Goal: Information Seeking & Learning: Learn about a topic

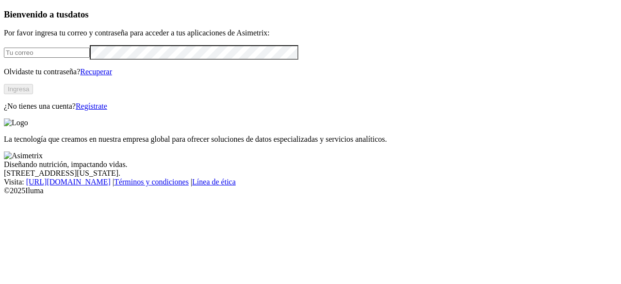
type input "[PERSON_NAME][EMAIL_ADDRESS][PERSON_NAME][DOMAIN_NAME]"
click at [33, 94] on button "Ingresa" at bounding box center [18, 89] width 29 height 10
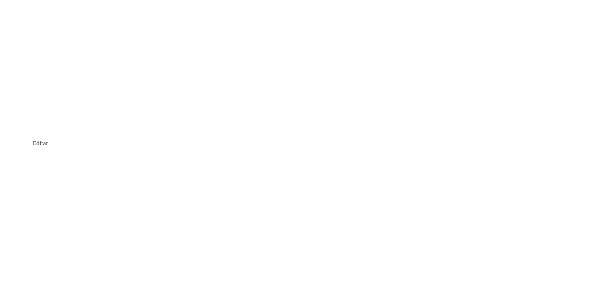
drag, startPoint x: 110, startPoint y: 222, endPoint x: 142, endPoint y: 102, distance: 123.8
drag, startPoint x: 199, startPoint y: 143, endPoint x: 606, endPoint y: 205, distance: 412.5
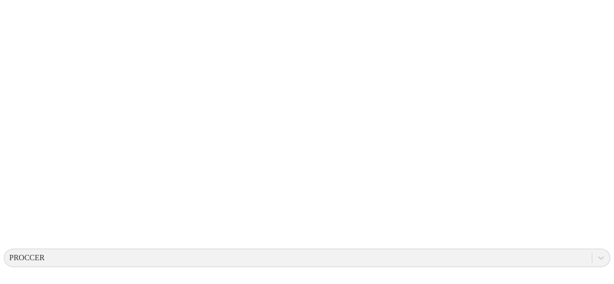
scroll to position [24, 0]
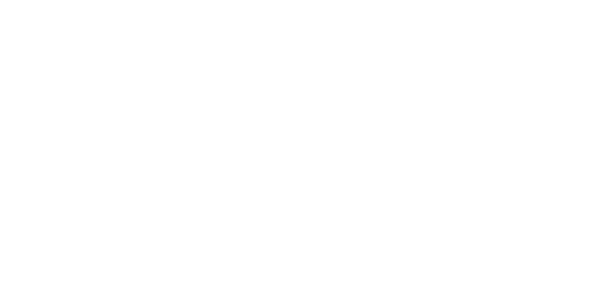
drag, startPoint x: 130, startPoint y: 128, endPoint x: 621, endPoint y: 8, distance: 505.3
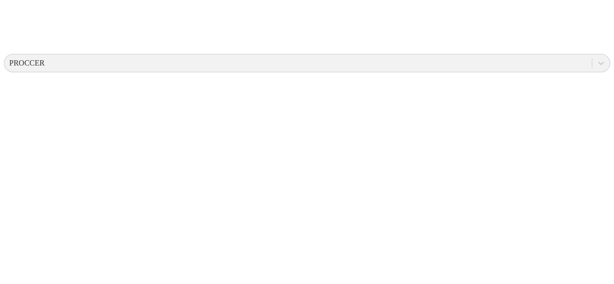
drag, startPoint x: 86, startPoint y: 108, endPoint x: 373, endPoint y: 22, distance: 299.2
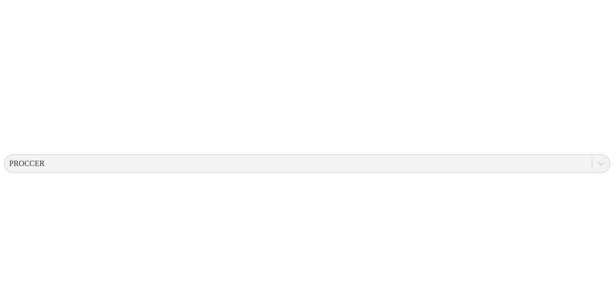
scroll to position [238, 0]
drag, startPoint x: 202, startPoint y: 58, endPoint x: 621, endPoint y: 170, distance: 433.3
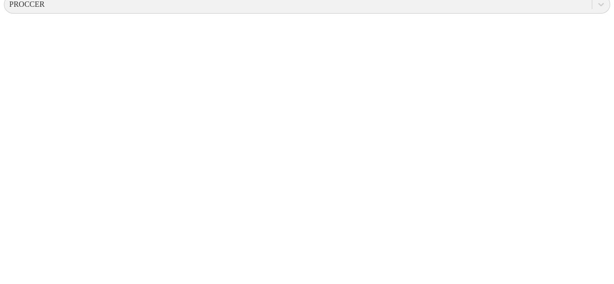
scroll to position [398, 0]
drag, startPoint x: 86, startPoint y: 173, endPoint x: 80, endPoint y: 33, distance: 140.5
drag, startPoint x: 201, startPoint y: 91, endPoint x: 607, endPoint y: 174, distance: 414.8
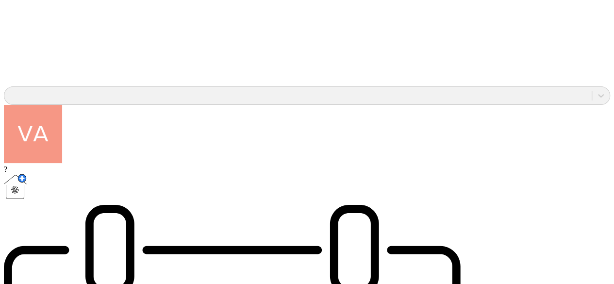
scroll to position [807, 0]
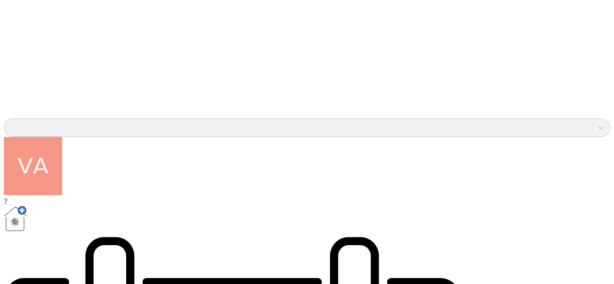
drag, startPoint x: 608, startPoint y: 247, endPoint x: 581, endPoint y: 54, distance: 194.7
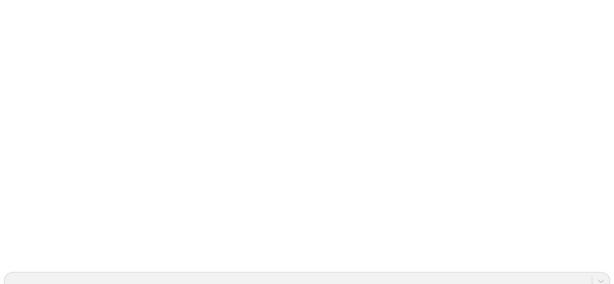
scroll to position [653, 0]
drag, startPoint x: 605, startPoint y: 202, endPoint x: 610, endPoint y: 177, distance: 25.7
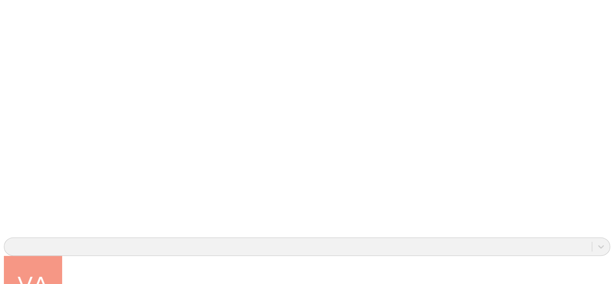
scroll to position [684, 0]
drag, startPoint x: 317, startPoint y: 144, endPoint x: 319, endPoint y: 162, distance: 18.1
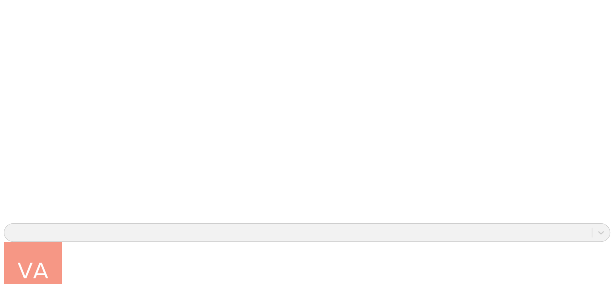
scroll to position [702, 0]
drag, startPoint x: 209, startPoint y: 174, endPoint x: 329, endPoint y: 98, distance: 142.5
drag, startPoint x: 212, startPoint y: 150, endPoint x: 495, endPoint y: 17, distance: 312.8
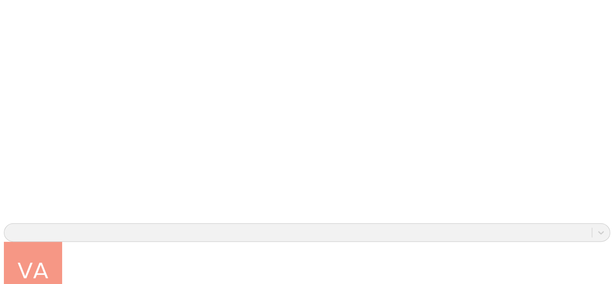
drag, startPoint x: 607, startPoint y: 150, endPoint x: 602, endPoint y: 125, distance: 25.2
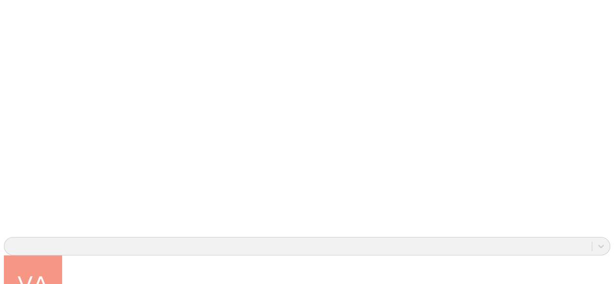
scroll to position [688, 0]
drag, startPoint x: 506, startPoint y: 34, endPoint x: 219, endPoint y: 167, distance: 316.0
drag, startPoint x: 316, startPoint y: 139, endPoint x: 318, endPoint y: 145, distance: 6.3
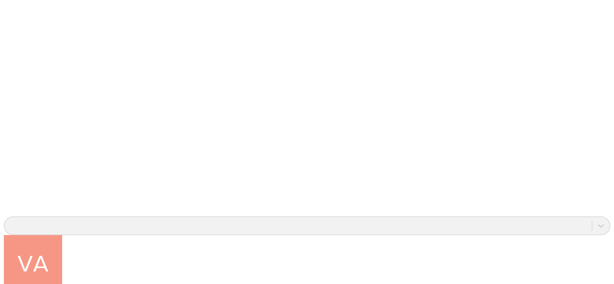
drag, startPoint x: 605, startPoint y: 274, endPoint x: 610, endPoint y: 285, distance: 11.5
drag, startPoint x: 607, startPoint y: 279, endPoint x: 603, endPoint y: 268, distance: 11.5
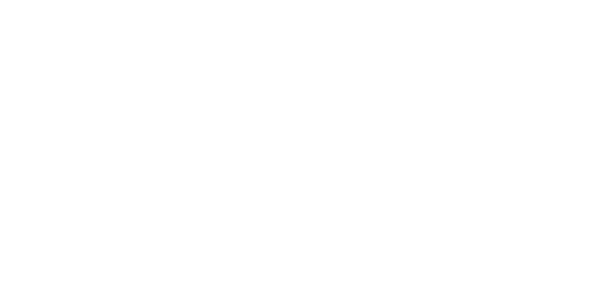
scroll to position [0, 0]
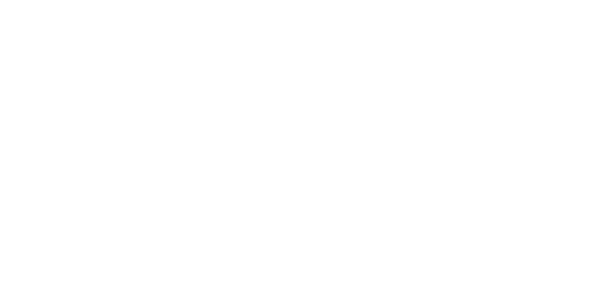
drag, startPoint x: 117, startPoint y: 189, endPoint x: 621, endPoint y: 101, distance: 511.1
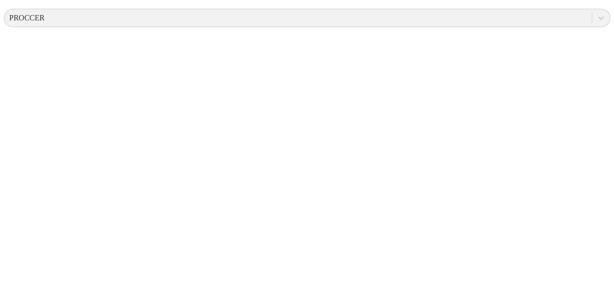
scroll to position [472, 0]
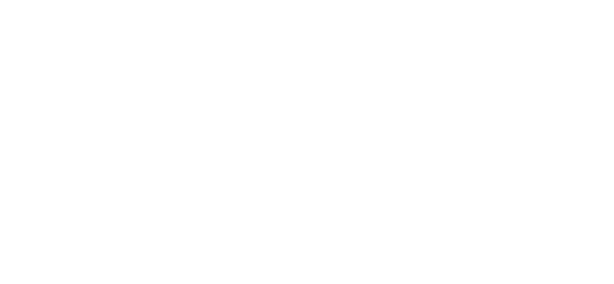
drag, startPoint x: 198, startPoint y: 11, endPoint x: 414, endPoint y: 254, distance: 325.0
drag, startPoint x: 209, startPoint y: 119, endPoint x: 498, endPoint y: 5, distance: 311.0
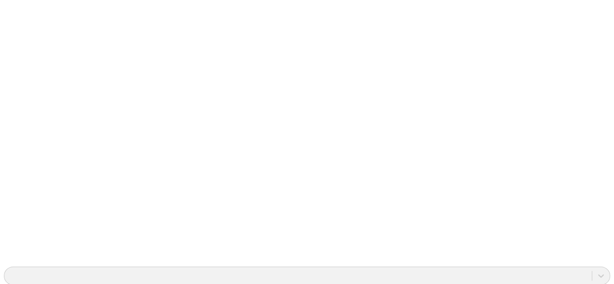
scroll to position [747, 0]
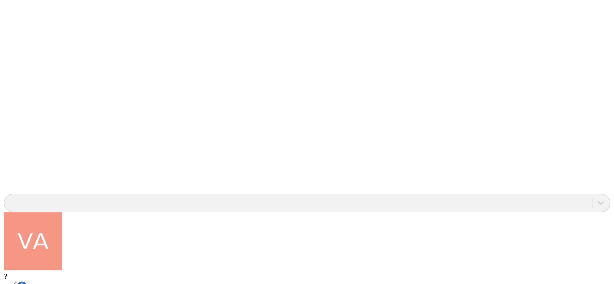
drag, startPoint x: 464, startPoint y: 236, endPoint x: 154, endPoint y: 45, distance: 363.8
drag, startPoint x: 315, startPoint y: 9, endPoint x: 317, endPoint y: 17, distance: 7.4
drag, startPoint x: 607, startPoint y: 143, endPoint x: 608, endPoint y: 152, distance: 9.3
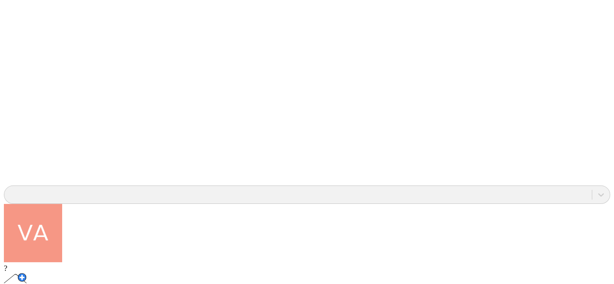
scroll to position [739, 0]
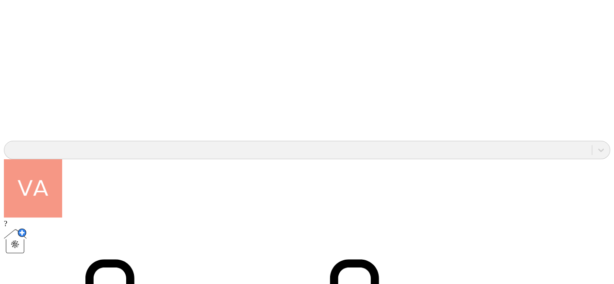
drag, startPoint x: 489, startPoint y: 229, endPoint x: 599, endPoint y: 268, distance: 115.9
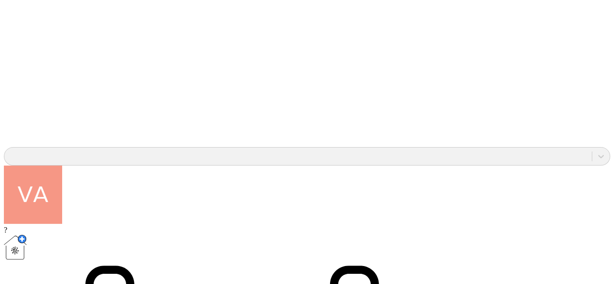
scroll to position [759, 0]
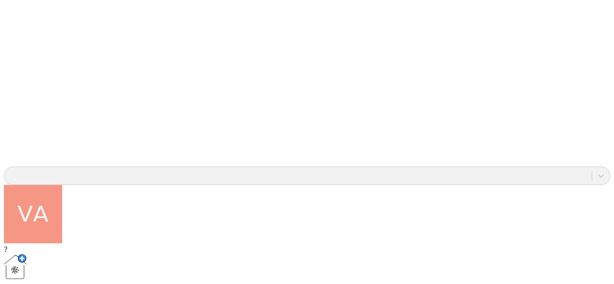
drag, startPoint x: 606, startPoint y: 272, endPoint x: 602, endPoint y: 254, distance: 19.0
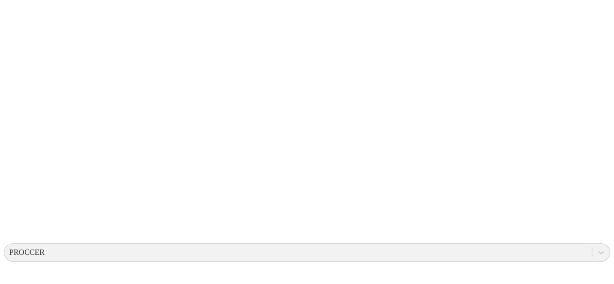
scroll to position [0, 0]
